Goal: Task Accomplishment & Management: Use online tool/utility

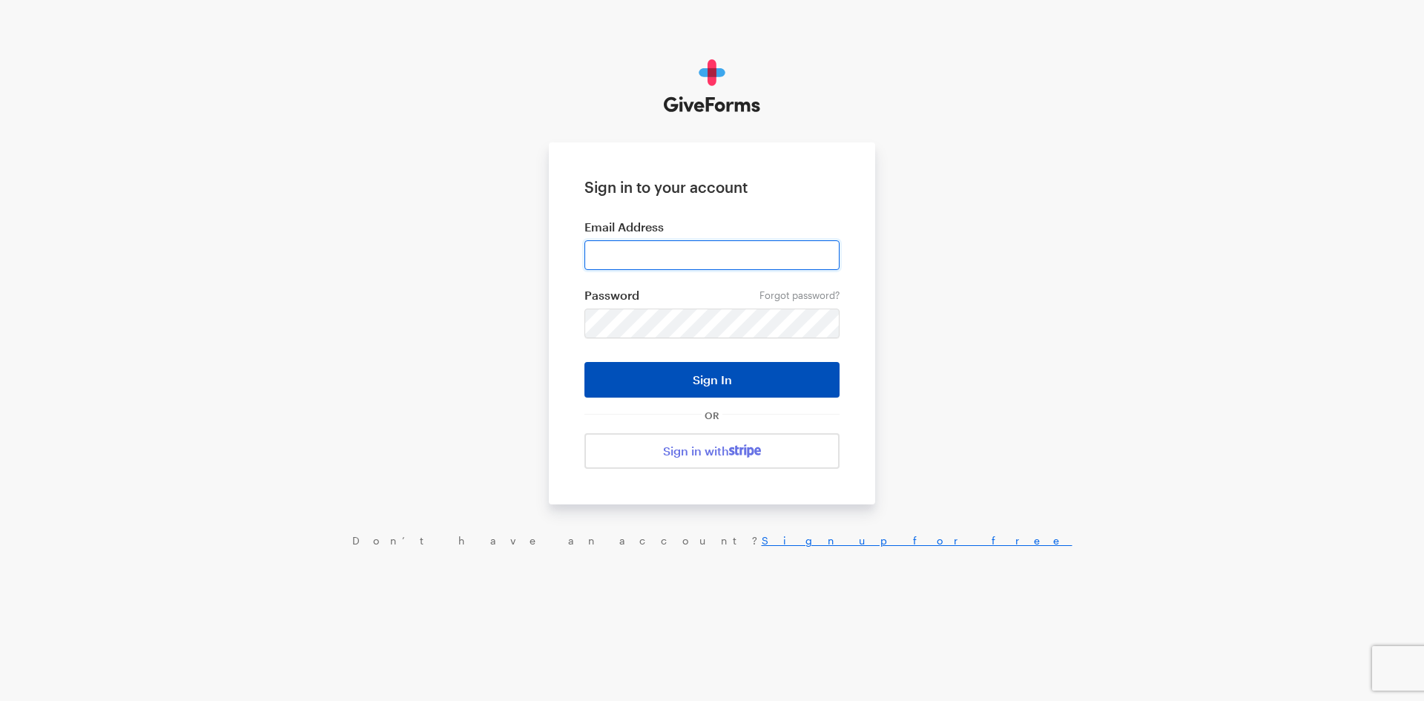
type input "[EMAIL_ADDRESS][DOMAIN_NAME]"
click at [742, 369] on button "Sign In" at bounding box center [711, 380] width 255 height 36
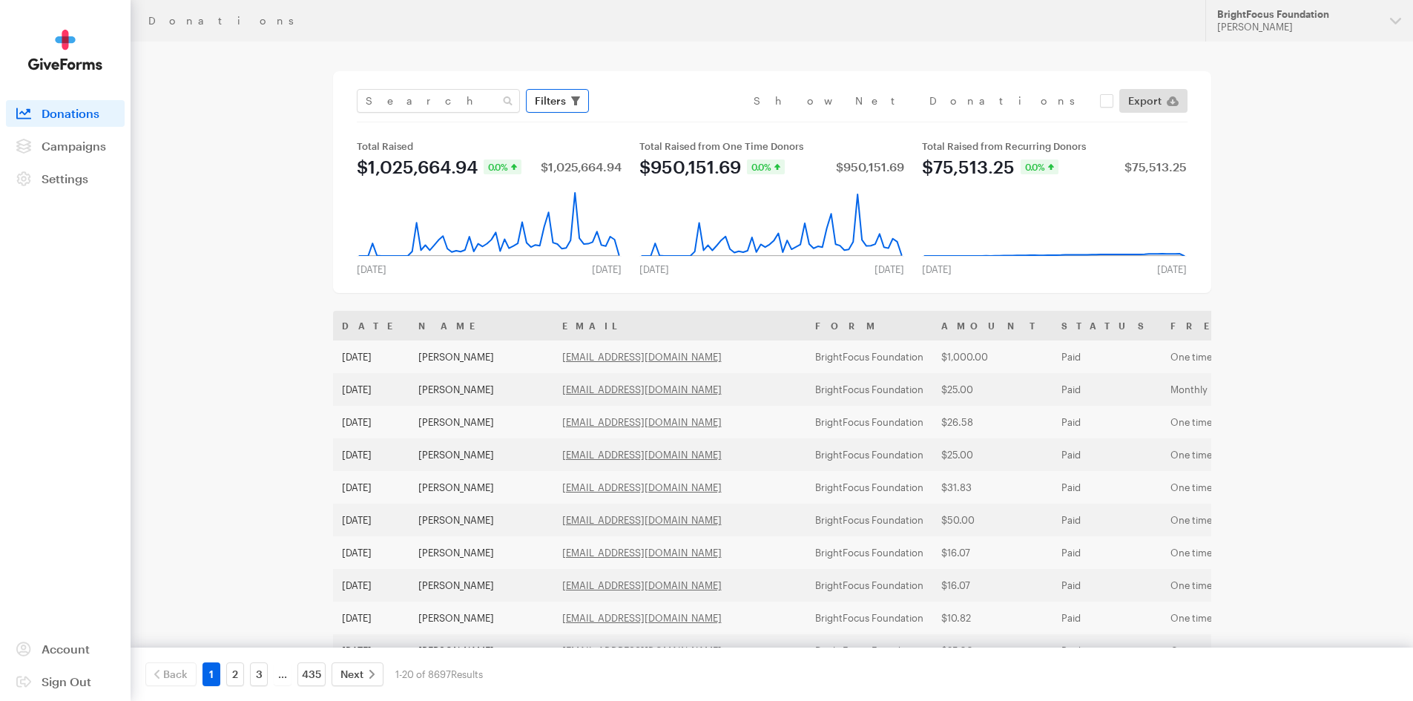
click at [566, 96] on button "Filters" at bounding box center [557, 101] width 63 height 24
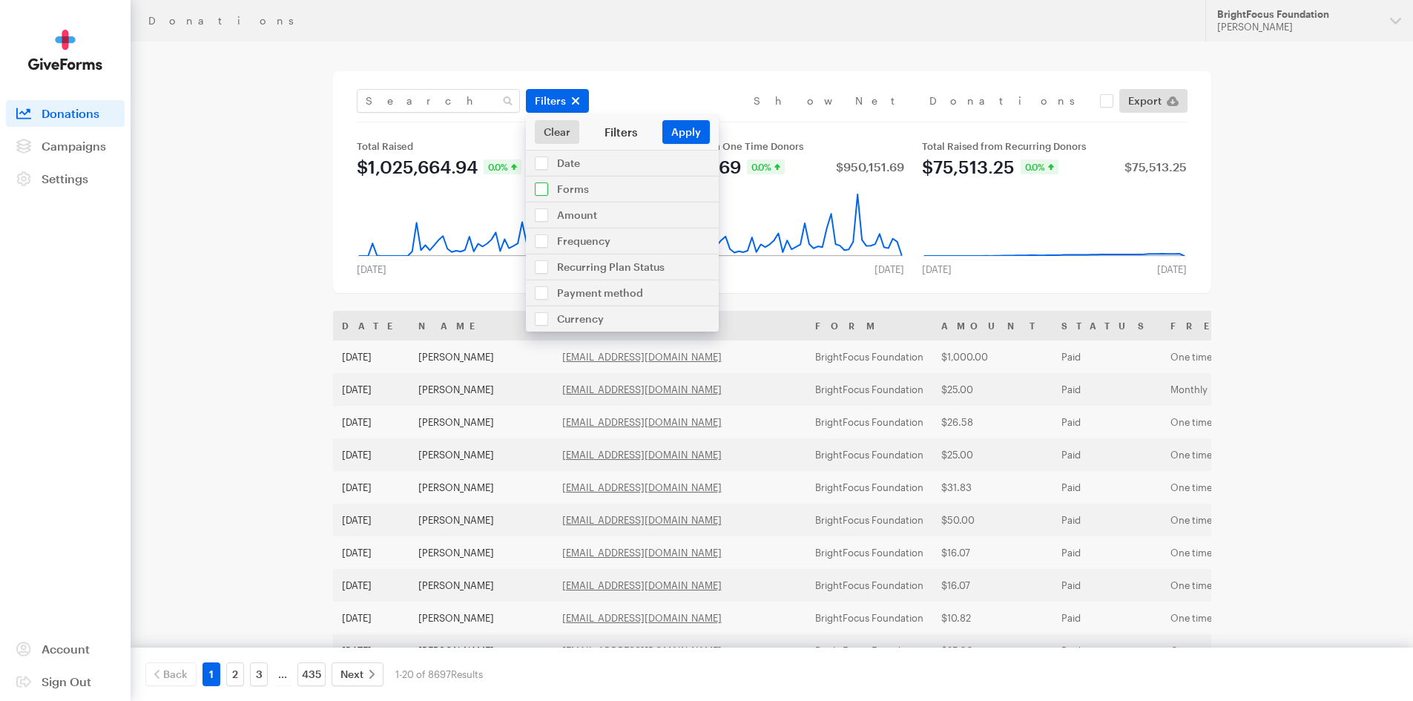
click at [581, 188] on input "checkbox" at bounding box center [622, 188] width 193 height 25
checkbox input "true"
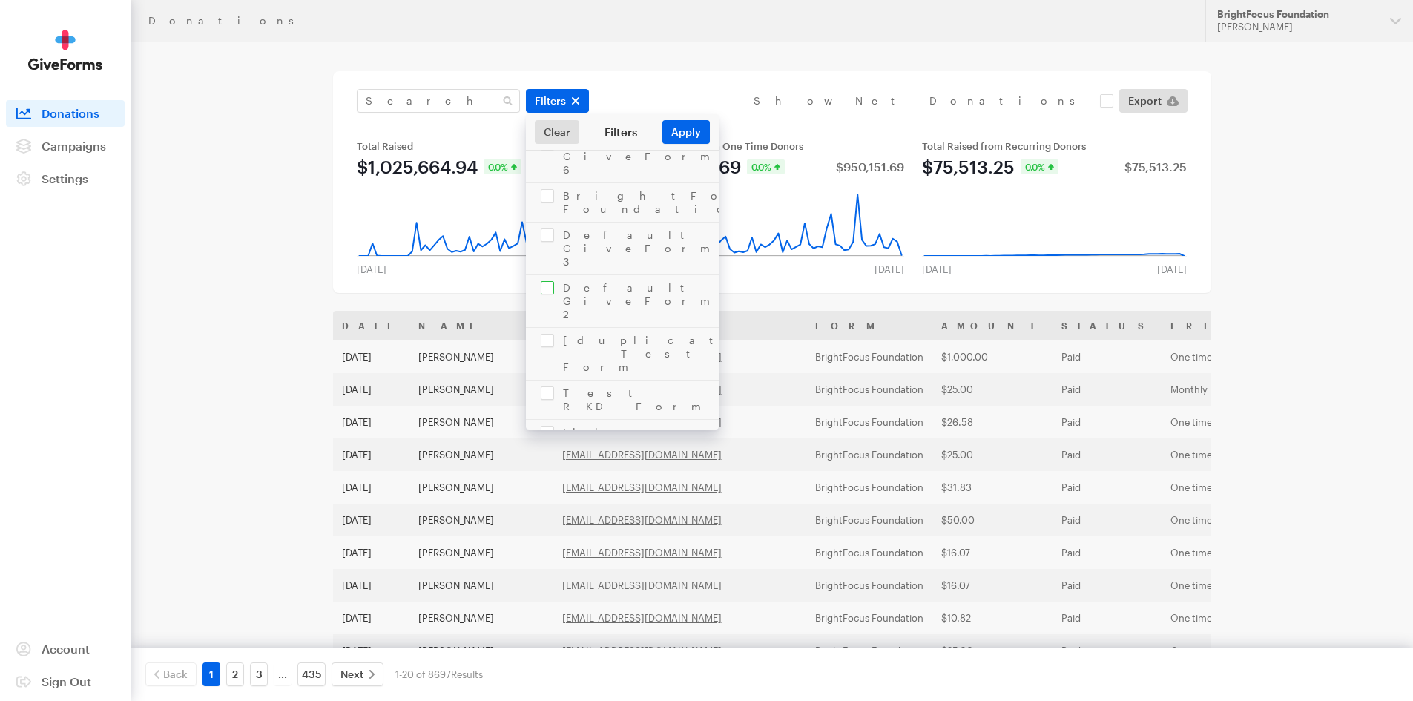
scroll to position [148, 0]
click at [1259, 16] on div "BrightFocus Foundation" at bounding box center [1297, 14] width 161 height 13
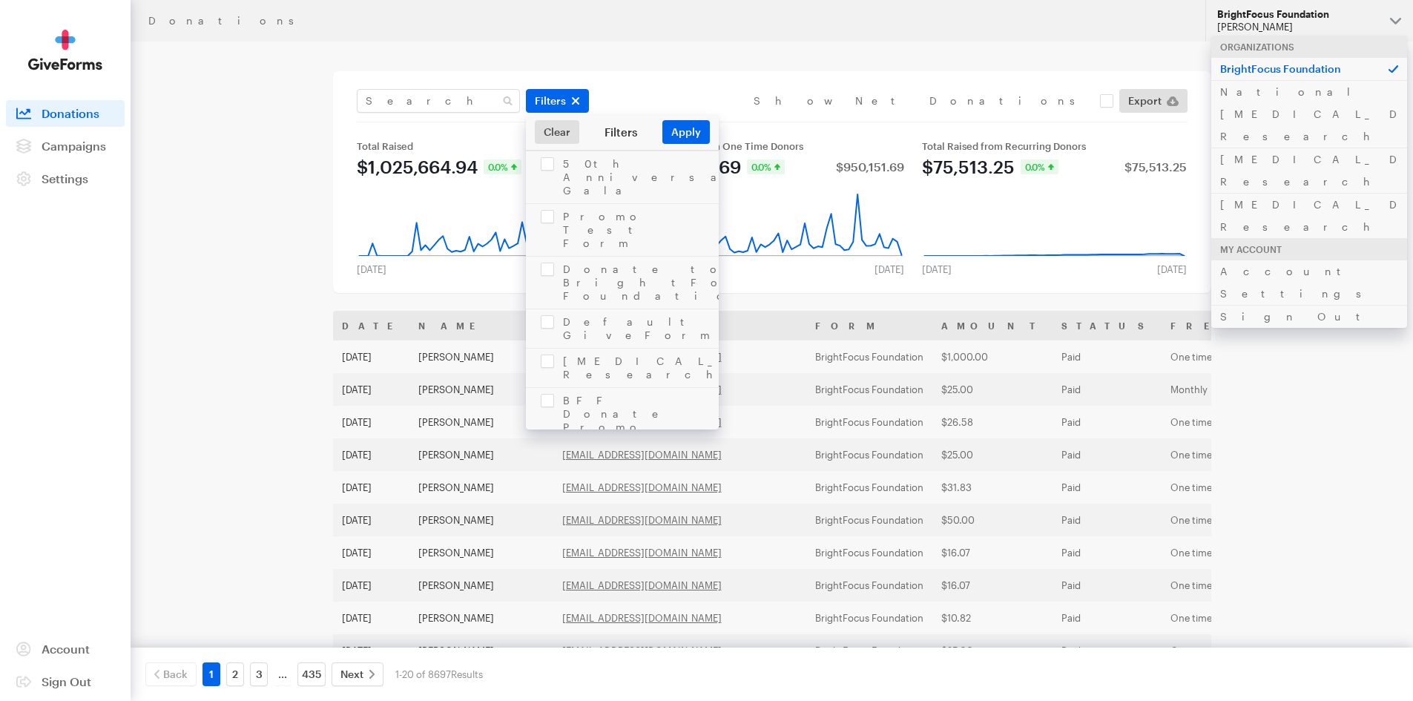
scroll to position [667, 0]
checkbox input "true"
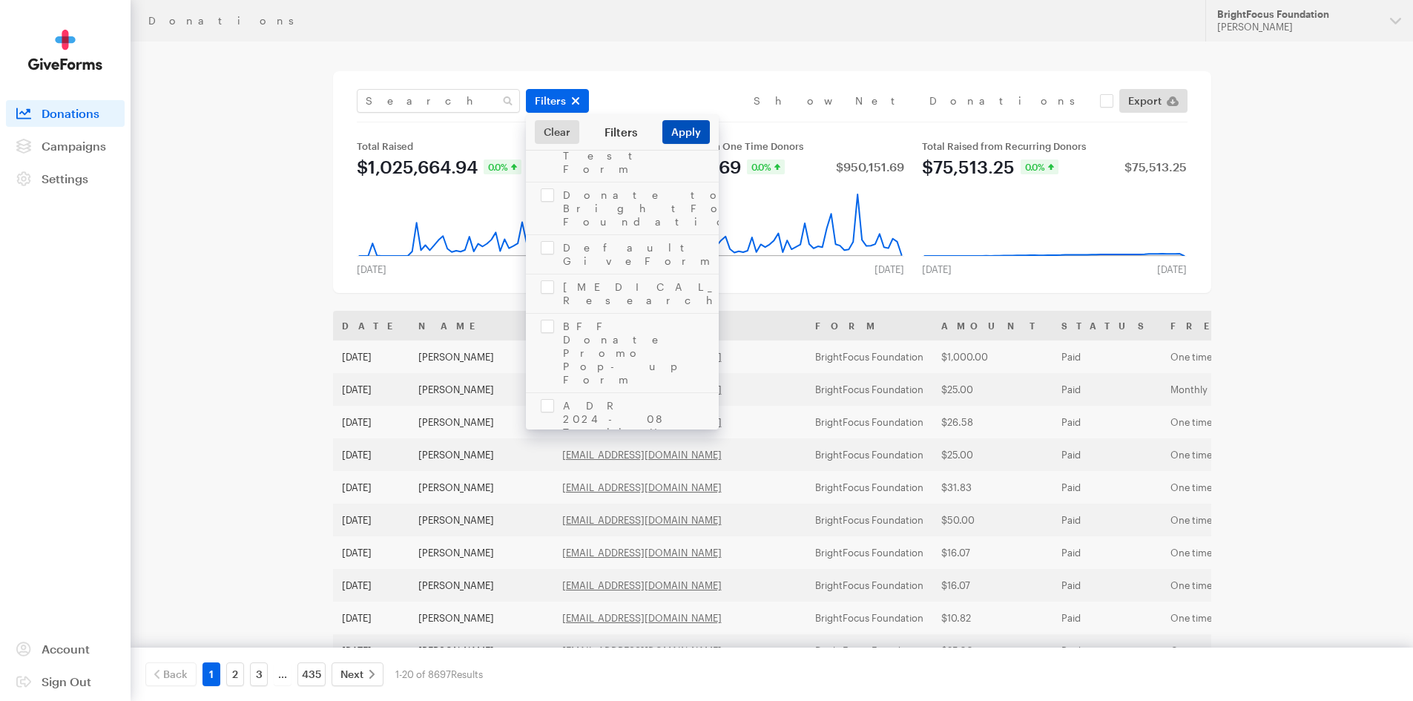
click at [687, 130] on button "Apply" at bounding box center [685, 132] width 47 height 24
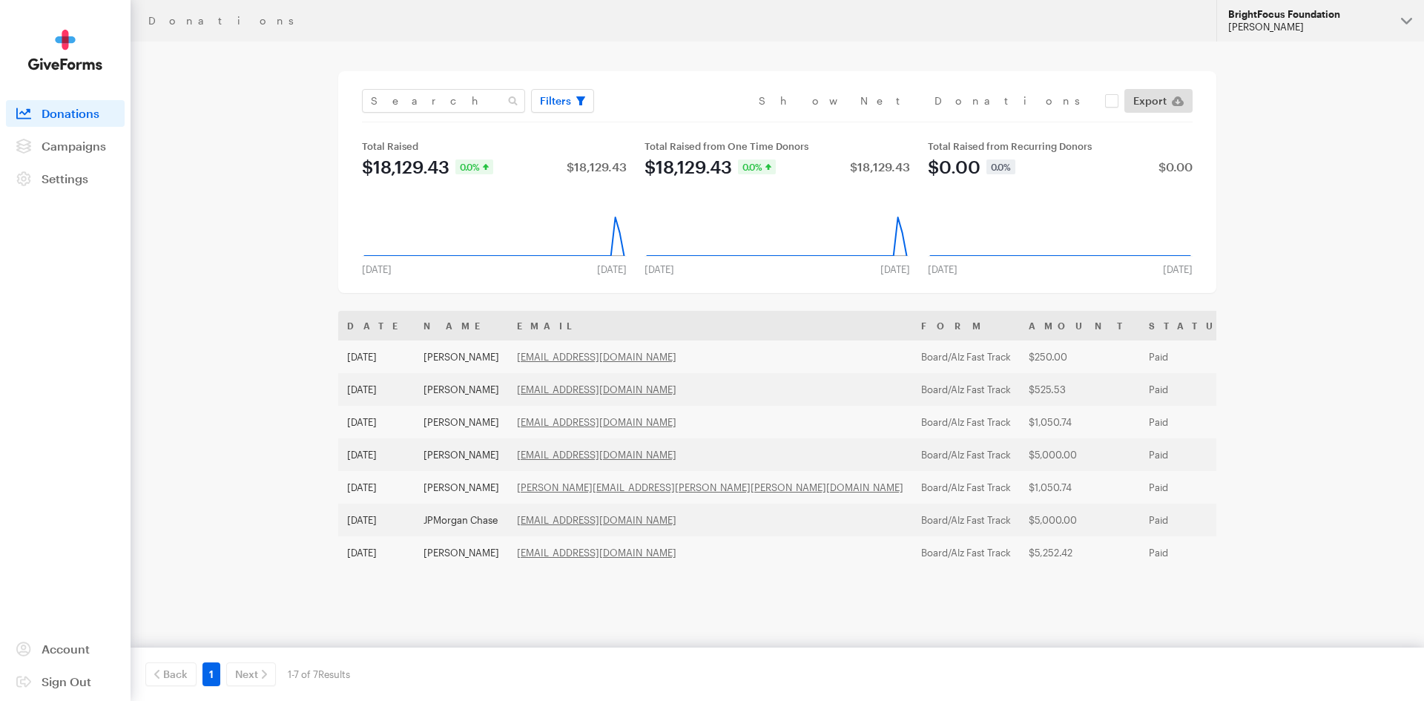
click at [1322, 24] on div "[PERSON_NAME]" at bounding box center [1308, 27] width 161 height 13
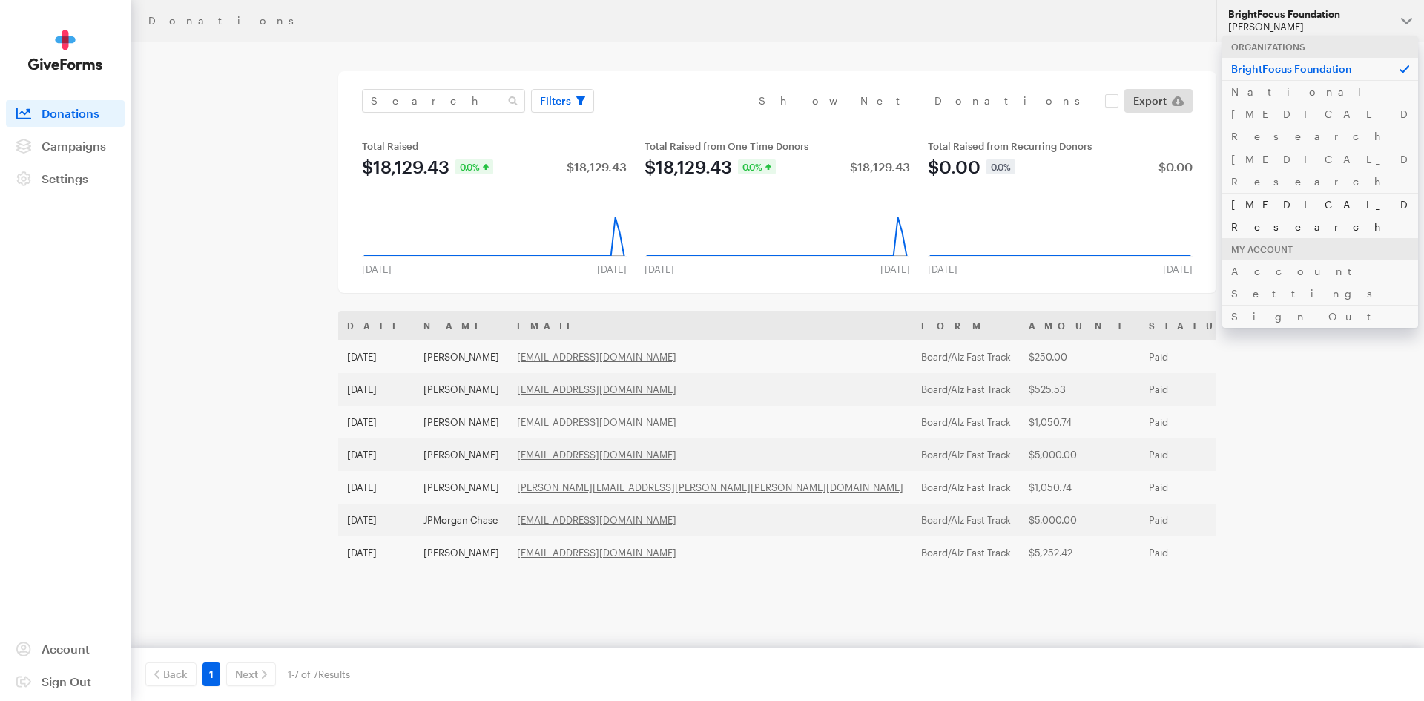
click at [1292, 193] on link "[MEDICAL_DATA] Research" at bounding box center [1320, 215] width 196 height 45
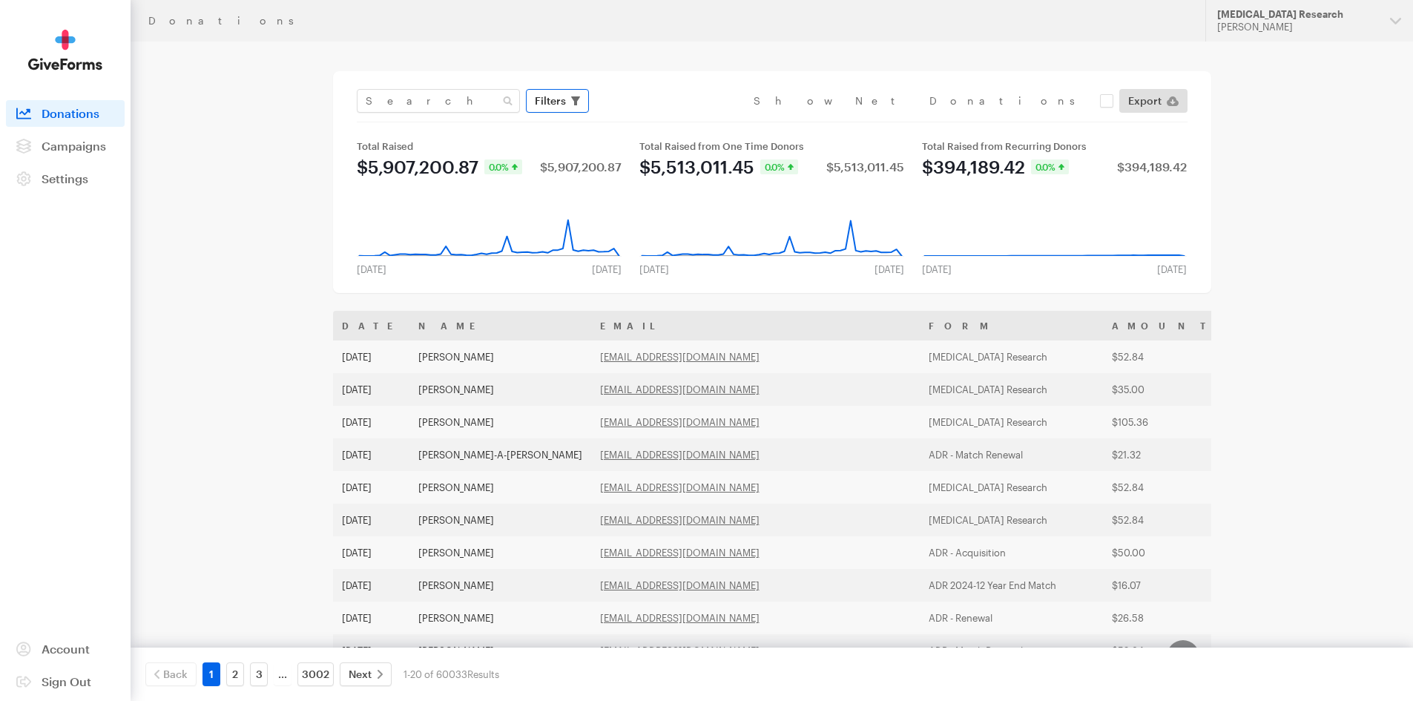
click at [561, 96] on span "Filters" at bounding box center [550, 101] width 31 height 18
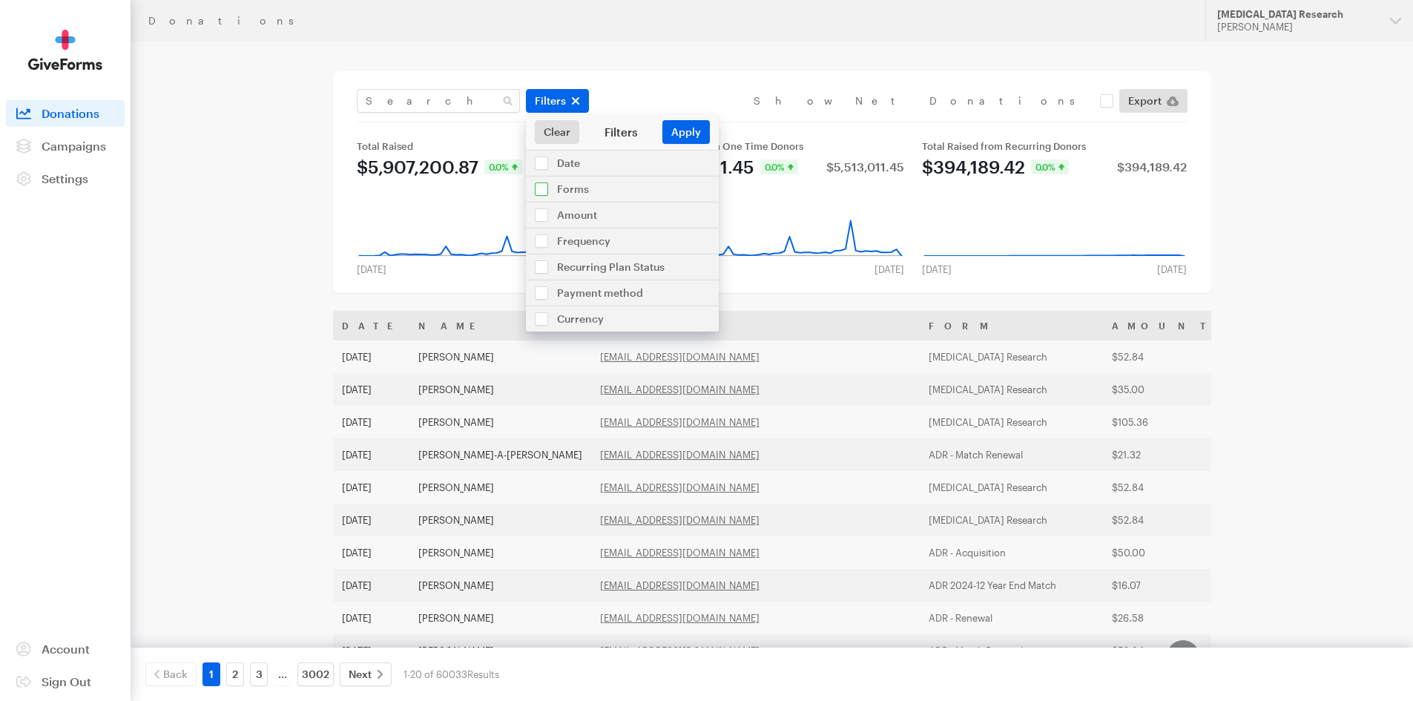
click at [571, 196] on input "checkbox" at bounding box center [622, 188] width 193 height 25
checkbox input "true"
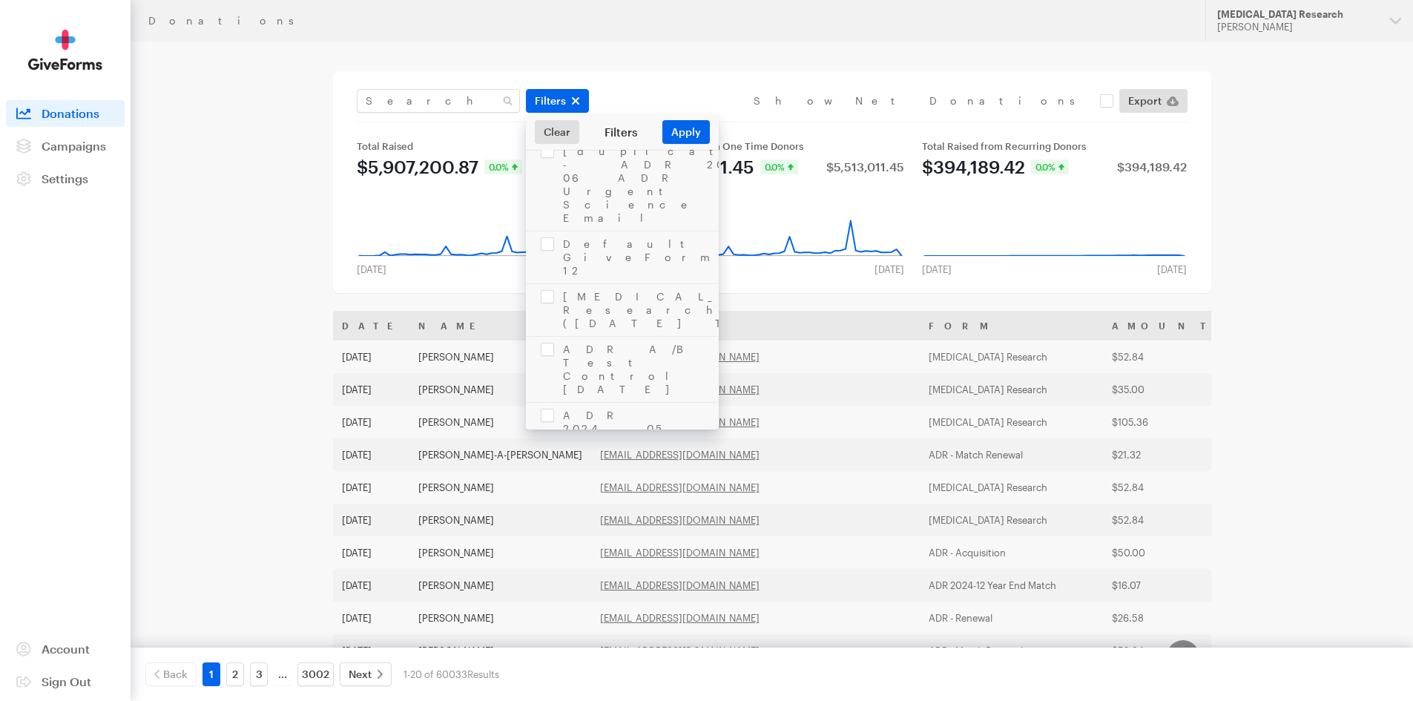
scroll to position [2373, 0]
checkbox input "true"
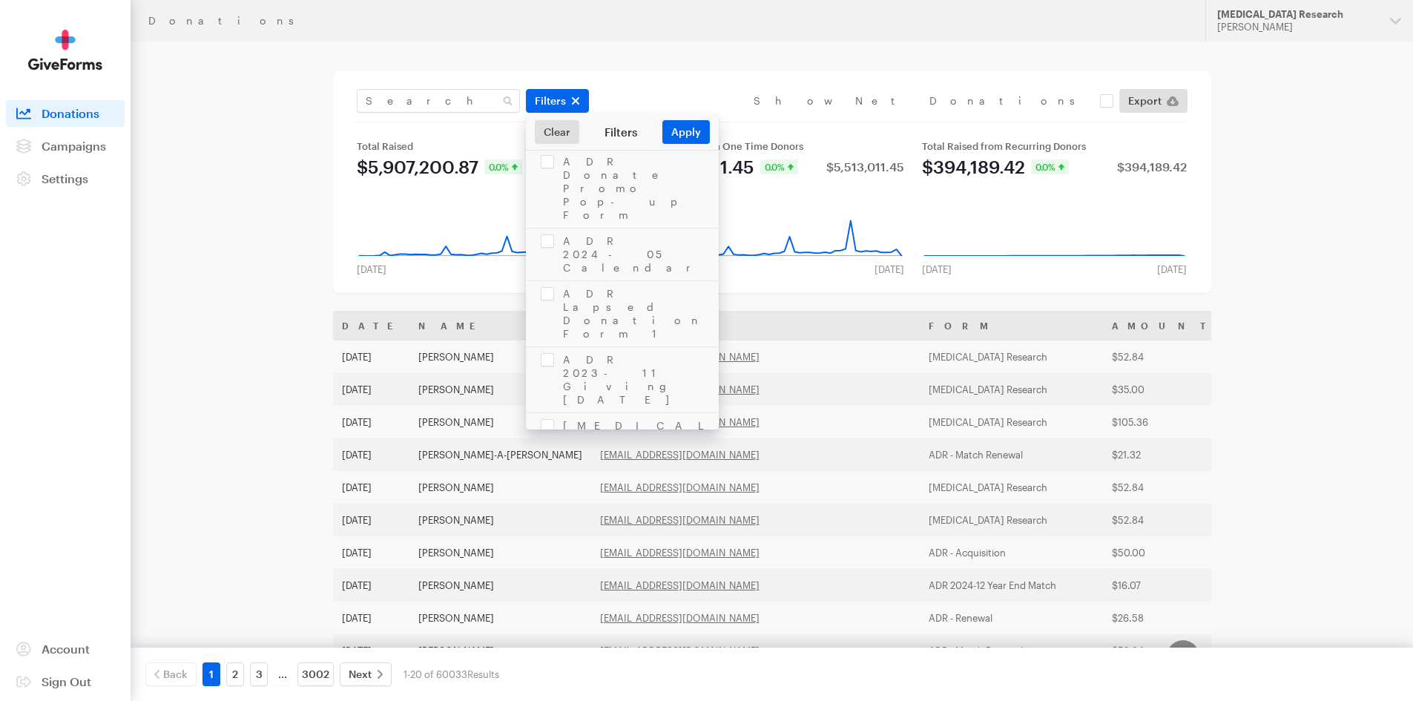
checkbox input "true"
click at [684, 122] on button "Apply" at bounding box center [685, 132] width 47 height 24
